Goal: Task Accomplishment & Management: Use online tool/utility

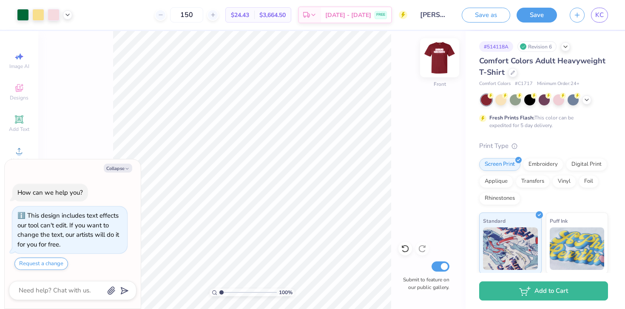
click at [436, 62] on img at bounding box center [439, 58] width 34 height 34
click at [448, 67] on img at bounding box center [439, 58] width 34 height 34
click at [436, 68] on img at bounding box center [439, 58] width 34 height 34
click at [441, 62] on img at bounding box center [439, 58] width 34 height 34
click at [440, 65] on img at bounding box center [439, 58] width 34 height 34
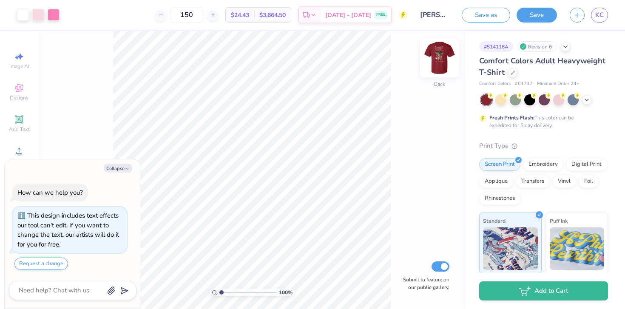
click at [442, 60] on img at bounding box center [439, 58] width 34 height 34
click at [433, 62] on img at bounding box center [439, 58] width 34 height 34
click at [433, 62] on img at bounding box center [439, 57] width 17 height 17
click at [439, 59] on img at bounding box center [439, 58] width 34 height 34
click at [599, 9] on link "KC" at bounding box center [599, 15] width 17 height 15
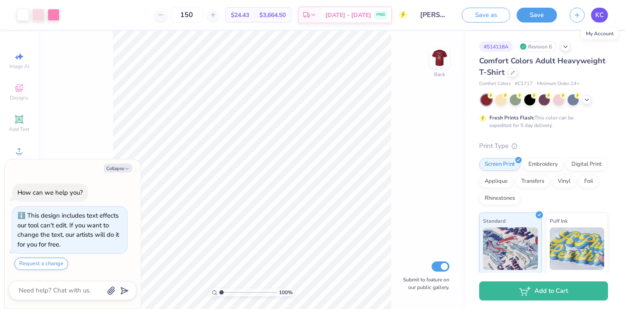
type textarea "x"
